Goal: Communication & Community: Answer question/provide support

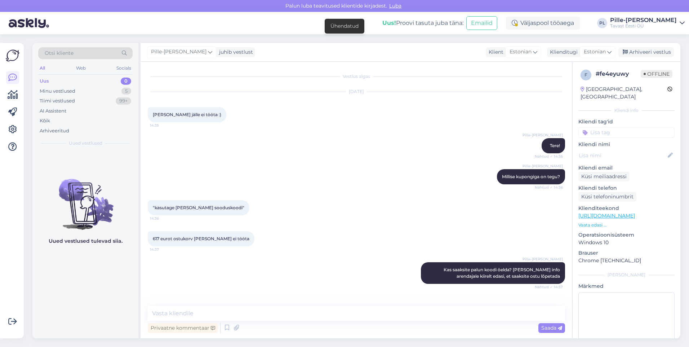
scroll to position [20, 0]
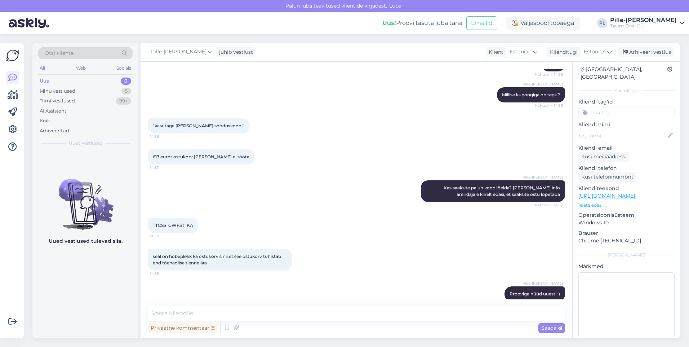
click at [118, 83] on div "Uus 0" at bounding box center [85, 81] width 94 height 10
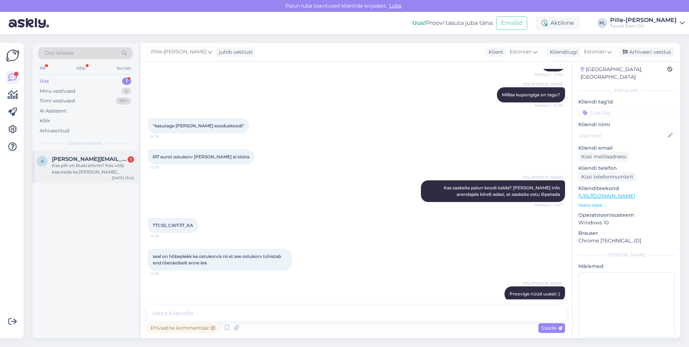
click at [83, 169] on div "Kas pilt on illustratiivne? Kas võib kasutada ka [PERSON_NAME] gaasiääsiga? mit…" at bounding box center [93, 168] width 82 height 13
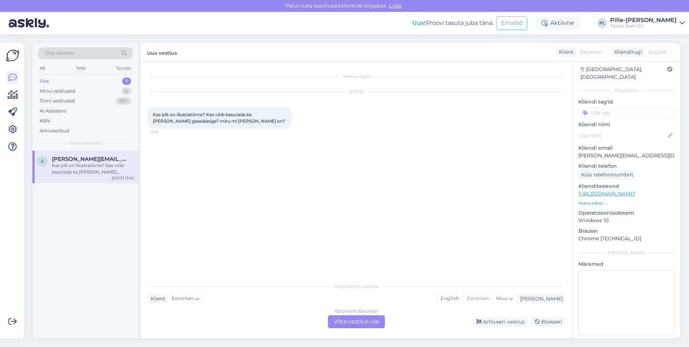
click at [614, 190] on link "[URL][DOMAIN_NAME]" at bounding box center [607, 193] width 57 height 6
click at [350, 322] on div "Estonian to Estonian Võta vestlus üle" at bounding box center [356, 321] width 57 height 13
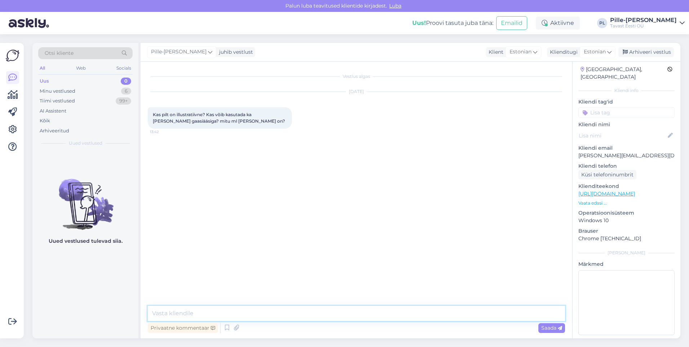
click at [349, 319] on textarea at bounding box center [356, 313] width 417 height 15
paste textarea "Ø 56mm x 162 mm, 2 kg"
click at [474, 314] on textarea "Tere! Pilt vastab tootele. Antud tiigel on mõeldud kasutamiseks ahjus, muude ka…" at bounding box center [356, 313] width 417 height 15
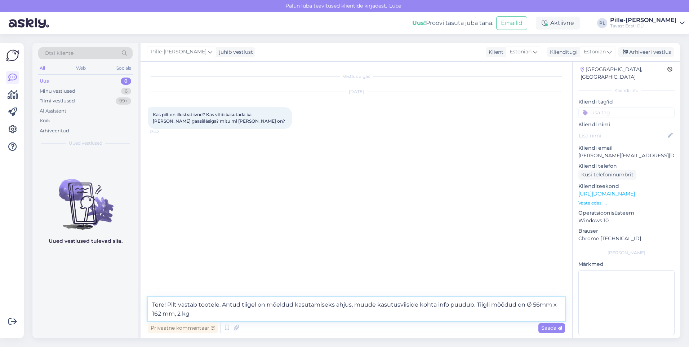
click at [177, 313] on textarea "Tere! Pilt vastab tootele. Antud tiigel on mõeldud kasutamiseks ahjus, muude ka…" at bounding box center [356, 309] width 417 height 24
click at [279, 310] on textarea "Tere! Pilt vastab tootele. Antud tiigel on mõeldud kasutamiseks ahjus, muude ka…" at bounding box center [356, 309] width 417 height 24
click at [355, 315] on textarea "Tere! Pilt vastab tootele. Antud tiigel on mõeldud kasutamiseks ahjus, muude ka…" at bounding box center [356, 309] width 417 height 24
click at [386, 323] on div "Privaatne kommentaar Saada" at bounding box center [356, 328] width 417 height 14
click at [386, 314] on textarea "Tere! Pilt vastab tootele. Antud tiigel on mõeldud kasutamiseks ahjus, muude ka…" at bounding box center [356, 309] width 417 height 24
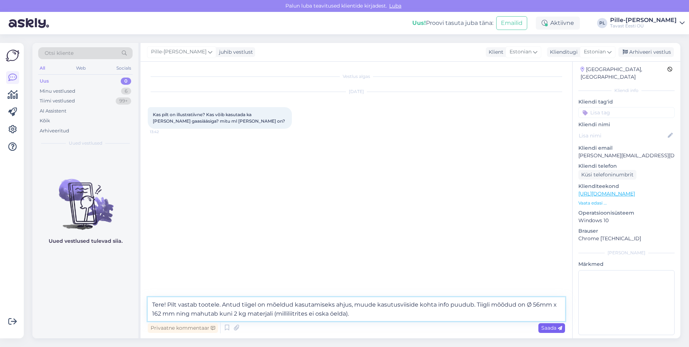
type textarea "Tere! Pilt vastab tootele. Antud tiigel on mõeldud kasutamiseks ahjus, muude ka…"
click at [552, 326] on span "Saada" at bounding box center [551, 327] width 21 height 6
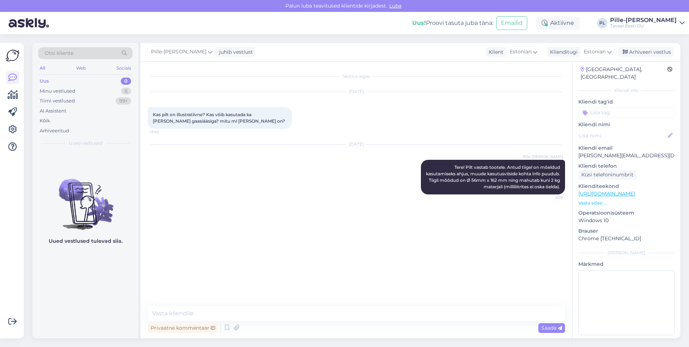
click at [596, 200] on p "Vaata edasi ..." at bounding box center [627, 203] width 96 height 6
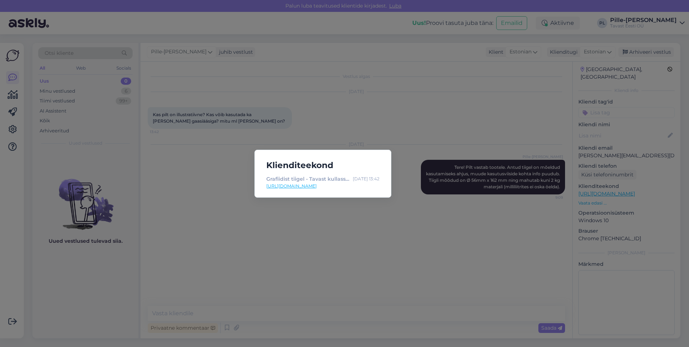
click at [527, 198] on div "Klienditeekond Grafiidist tiigel - Tavast kullassepa tööriistad [DATE] 13:42 [U…" at bounding box center [344, 173] width 689 height 347
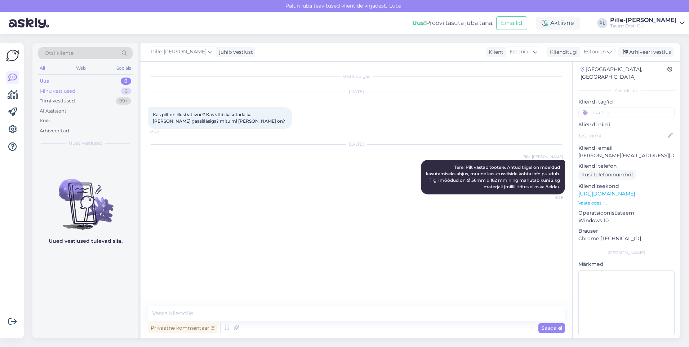
click at [70, 90] on div "Minu vestlused" at bounding box center [58, 91] width 36 height 7
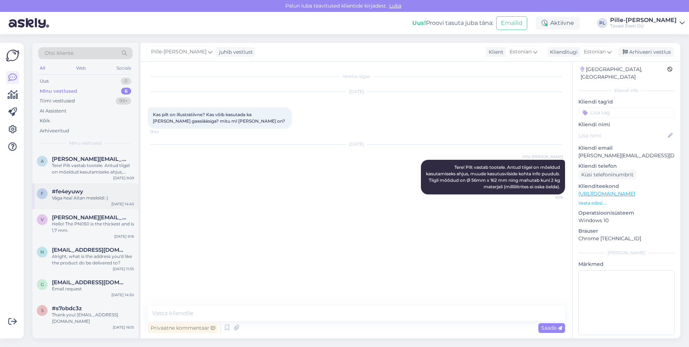
click at [87, 187] on div "f #fe4eyuwy Väga hea! Aitan meeleldi :) [DATE] 14:45" at bounding box center [85, 196] width 106 height 26
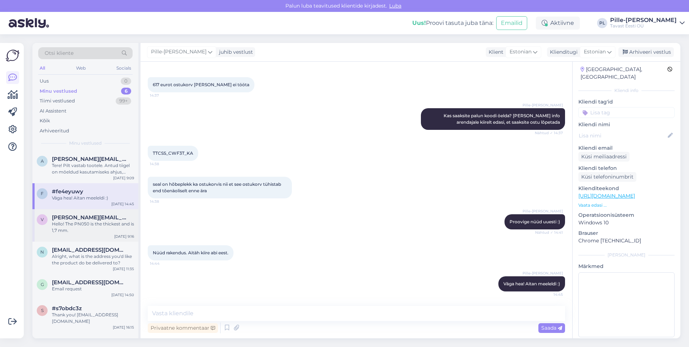
click at [83, 228] on div "Hello! The PN050 is the thickest and is 1,7 mm." at bounding box center [93, 227] width 82 height 13
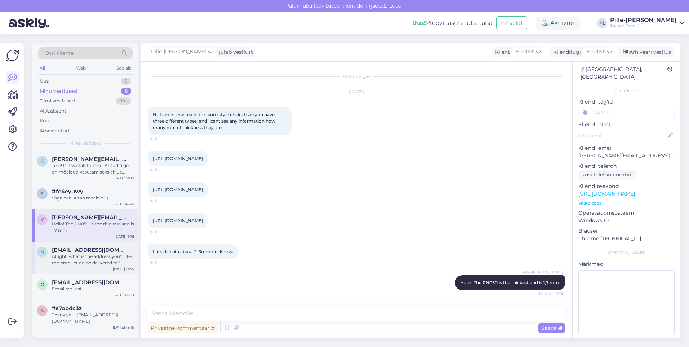
click at [90, 262] on div "Alright, what is the address you'd like the product do be delivered to?" at bounding box center [93, 259] width 82 height 13
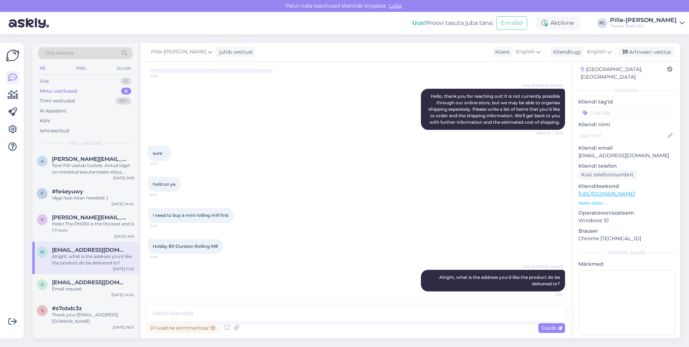
scroll to position [0, 0]
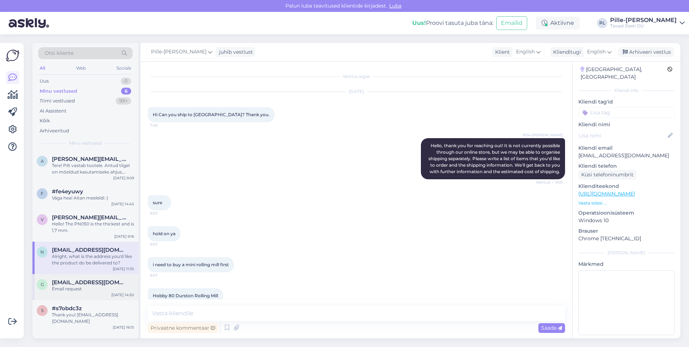
click at [106, 282] on span "[EMAIL_ADDRESS][DOMAIN_NAME]" at bounding box center [89, 282] width 75 height 6
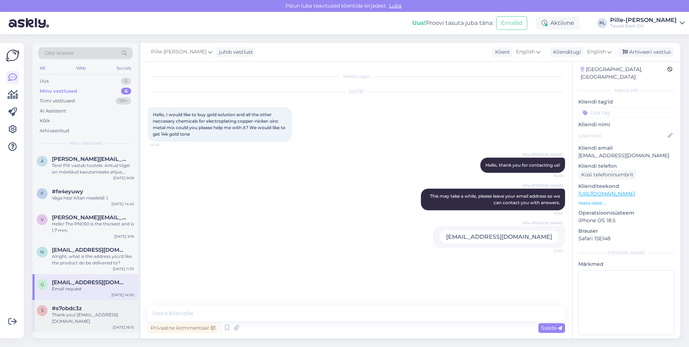
drag, startPoint x: 93, startPoint y: 305, endPoint x: 92, endPoint y: 308, distance: 3.7
click at [92, 307] on div "s #s7obdc3z Thank you! [EMAIL_ADDRESS][DOMAIN_NAME] [DATE] 16:15" at bounding box center [85, 316] width 106 height 32
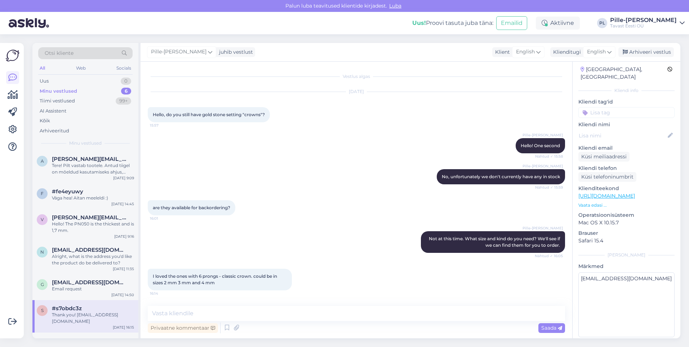
scroll to position [105, 0]
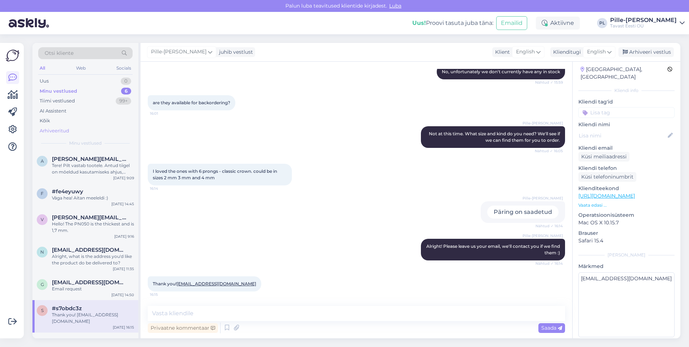
click at [77, 130] on div "Arhiveeritud" at bounding box center [85, 131] width 94 height 10
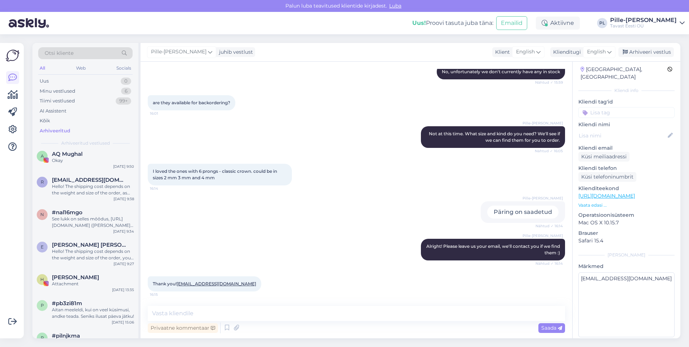
scroll to position [180, 0]
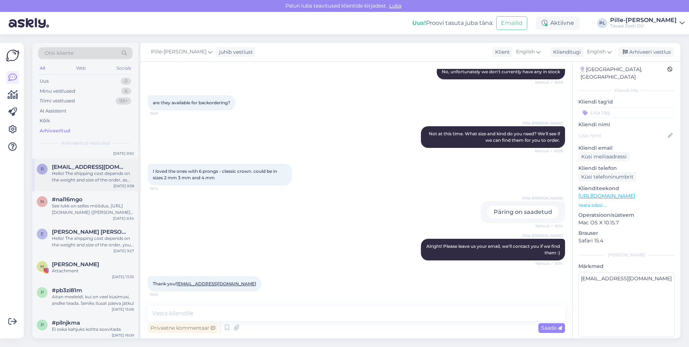
click at [90, 177] on div "Hello! The shipping cost depends on the weight and size of the order, as well a…" at bounding box center [93, 176] width 82 height 13
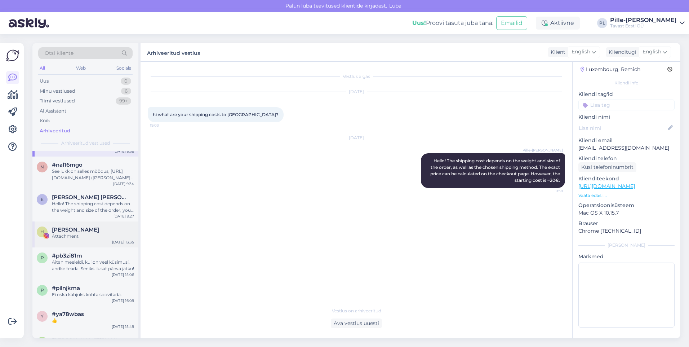
scroll to position [216, 0]
click at [93, 209] on div "Hello! The shipping cost depends on the weight and size of the order, you can c…" at bounding box center [93, 205] width 82 height 13
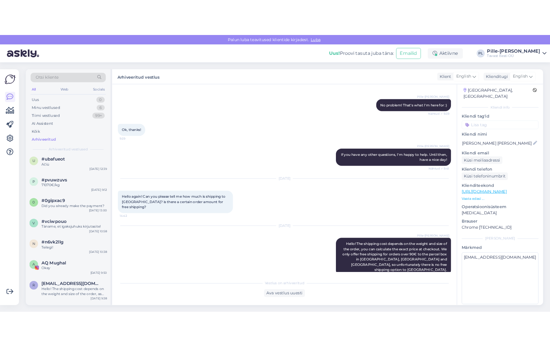
scroll to position [0, 0]
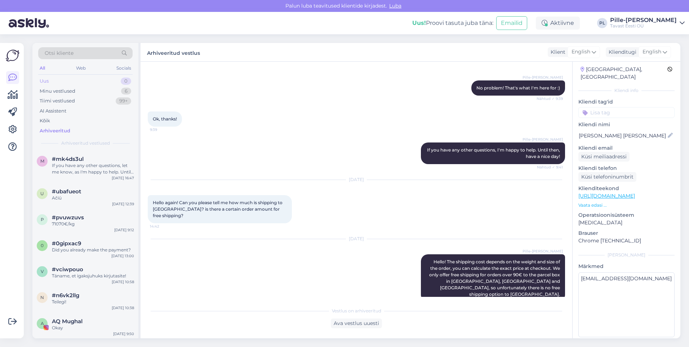
click at [92, 84] on div "Uus 0" at bounding box center [85, 81] width 94 height 10
